Goal: Task Accomplishment & Management: Complete application form

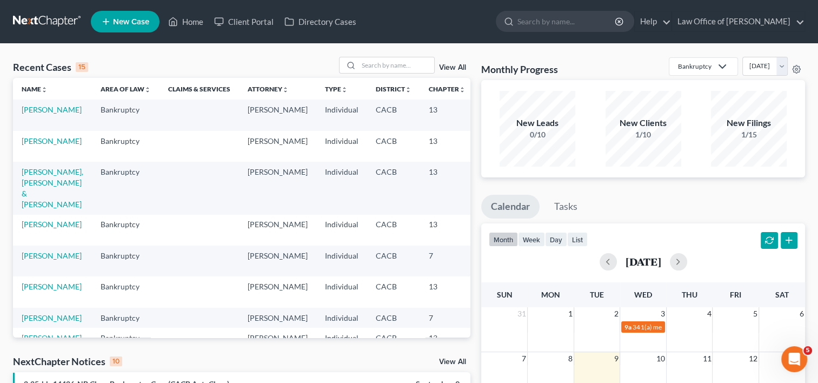
click at [35, 115] on td "[PERSON_NAME]" at bounding box center [52, 114] width 79 height 31
click at [34, 114] on link "[PERSON_NAME]" at bounding box center [52, 109] width 60 height 9
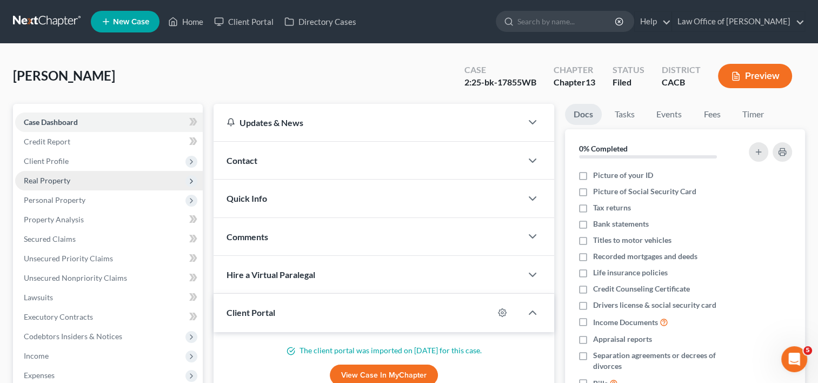
click at [54, 176] on span "Real Property" at bounding box center [47, 180] width 46 height 9
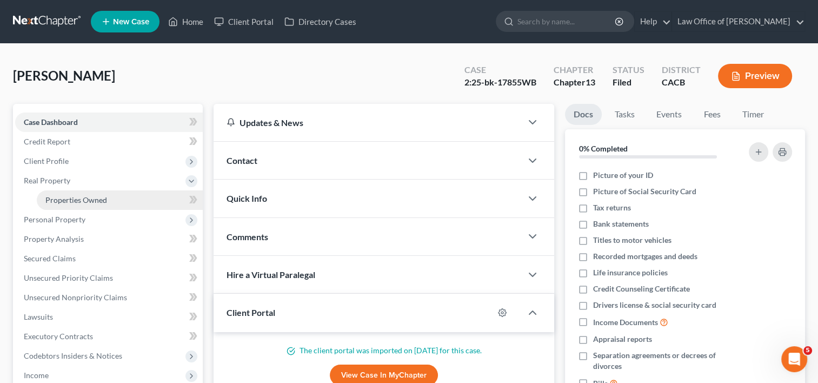
click at [75, 199] on span "Properties Owned" at bounding box center [76, 199] width 62 height 9
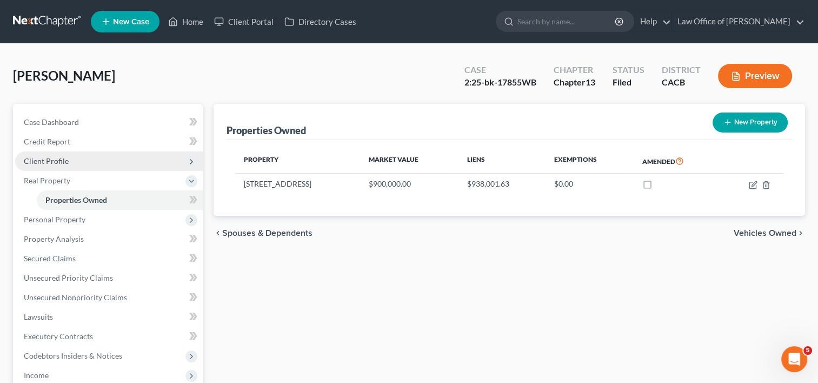
click at [71, 160] on span "Client Profile" at bounding box center [109, 160] width 188 height 19
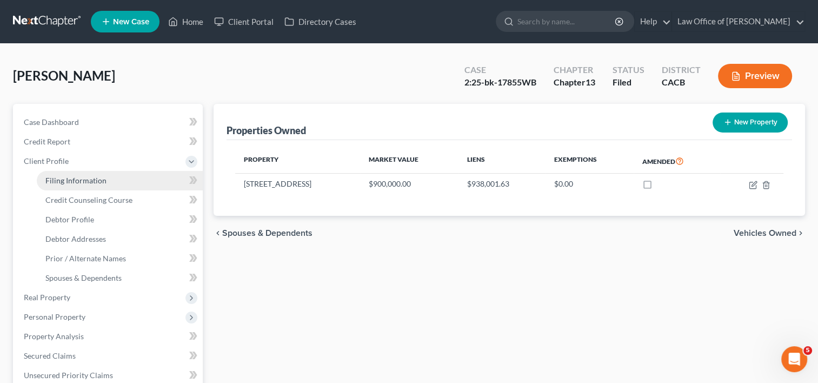
click at [86, 182] on span "Filing Information" at bounding box center [75, 180] width 61 height 9
select select "1"
select select "0"
select select "3"
select select "4"
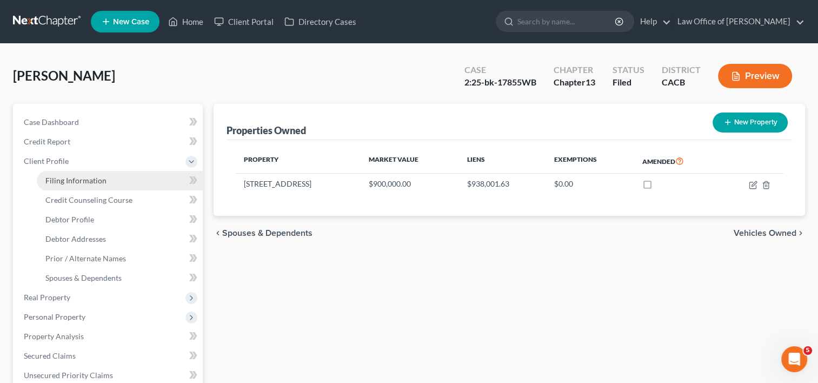
select select "0"
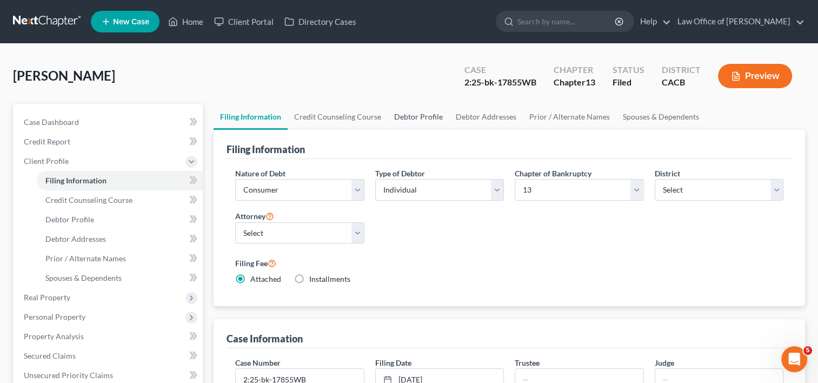
click at [428, 116] on link "Debtor Profile" at bounding box center [418, 117] width 62 height 26
select select "0"
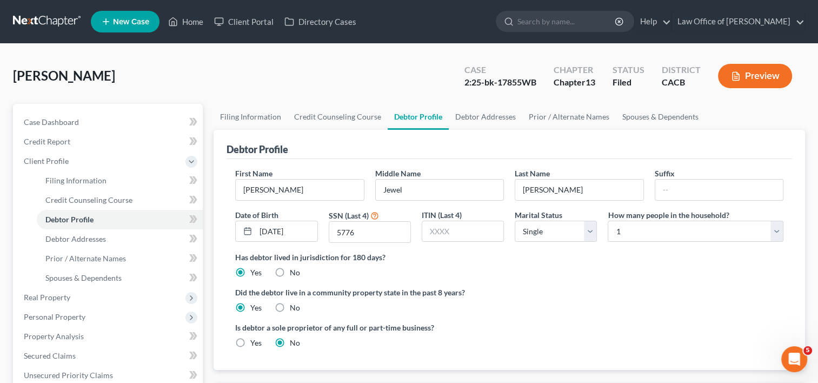
radio input "true"
click at [482, 119] on link "Debtor Addresses" at bounding box center [485, 117] width 73 height 26
